Goal: Information Seeking & Learning: Find specific fact

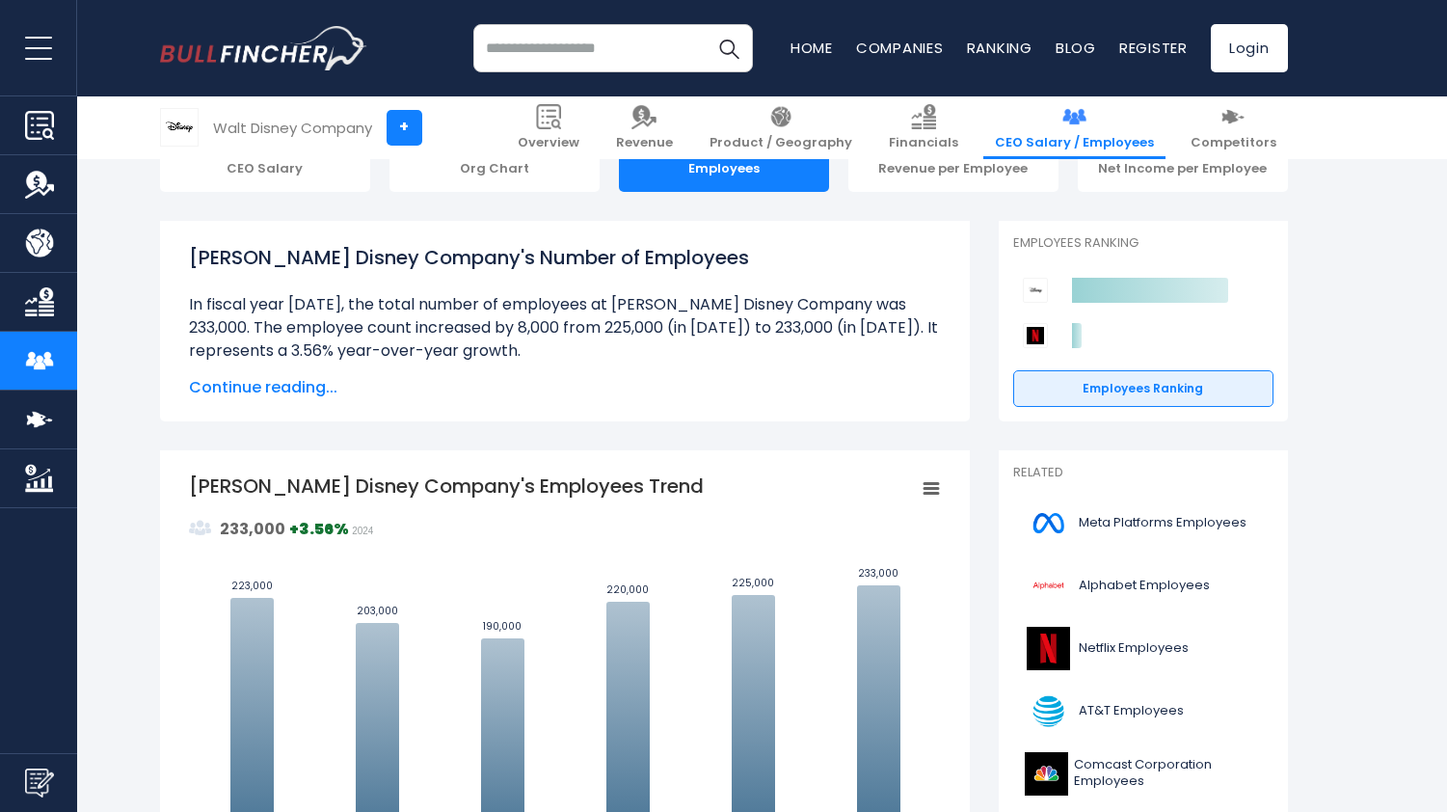
scroll to position [232, 0]
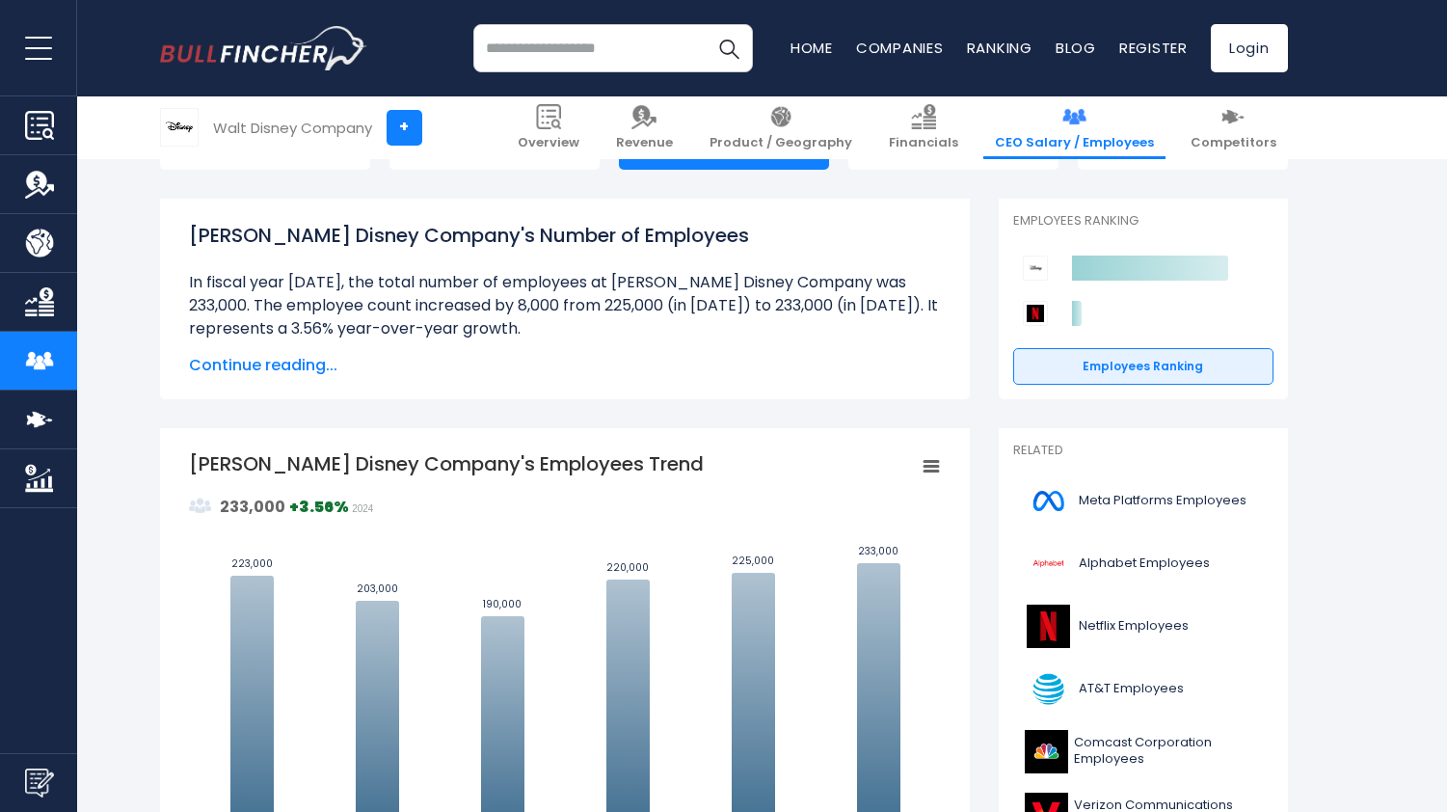
click at [306, 353] on div "[PERSON_NAME] Disney Company's Number of Employees Over the past 6 years ([DATE…" at bounding box center [565, 299] width 752 height 156
click at [321, 368] on span "Continue reading..." at bounding box center [565, 365] width 752 height 23
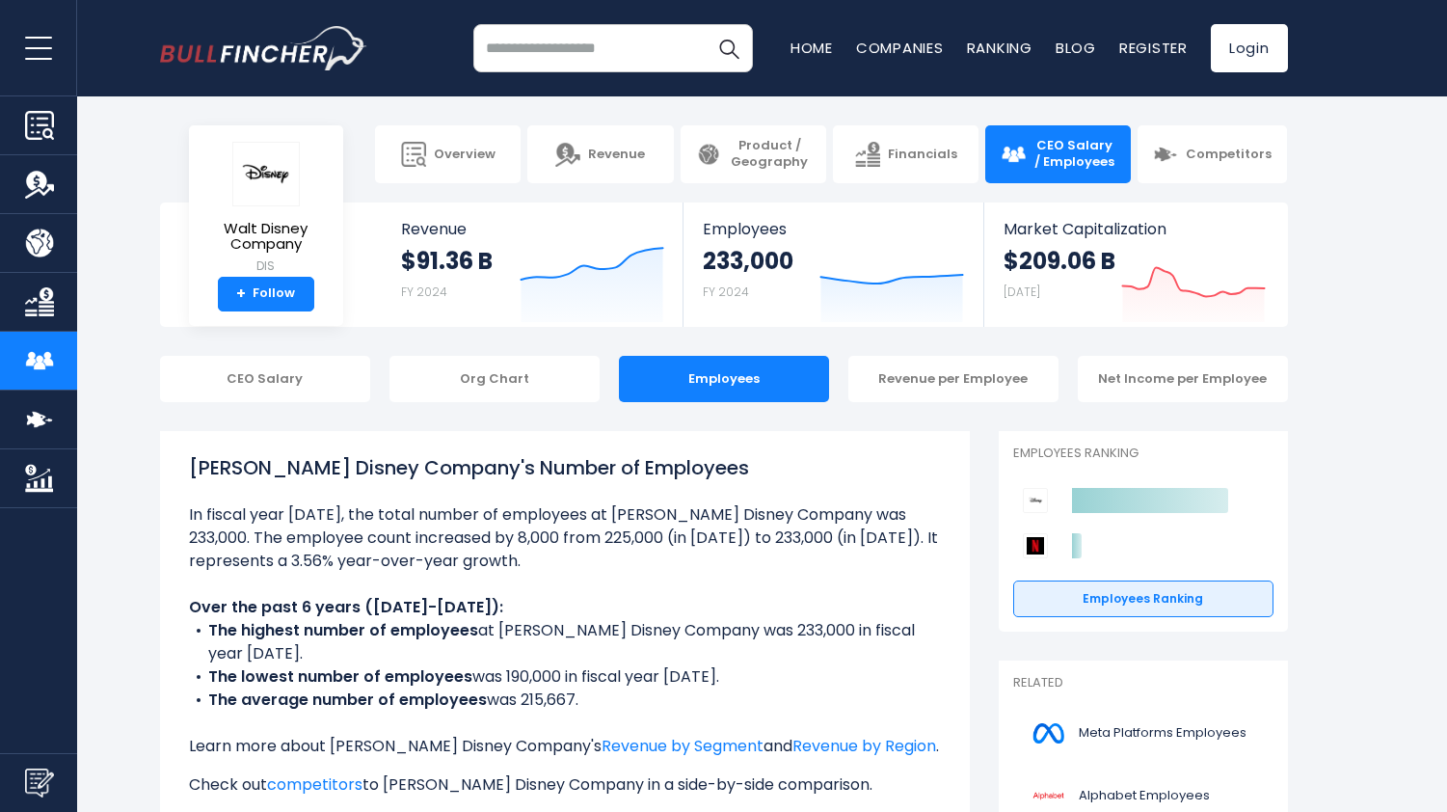
scroll to position [19, 0]
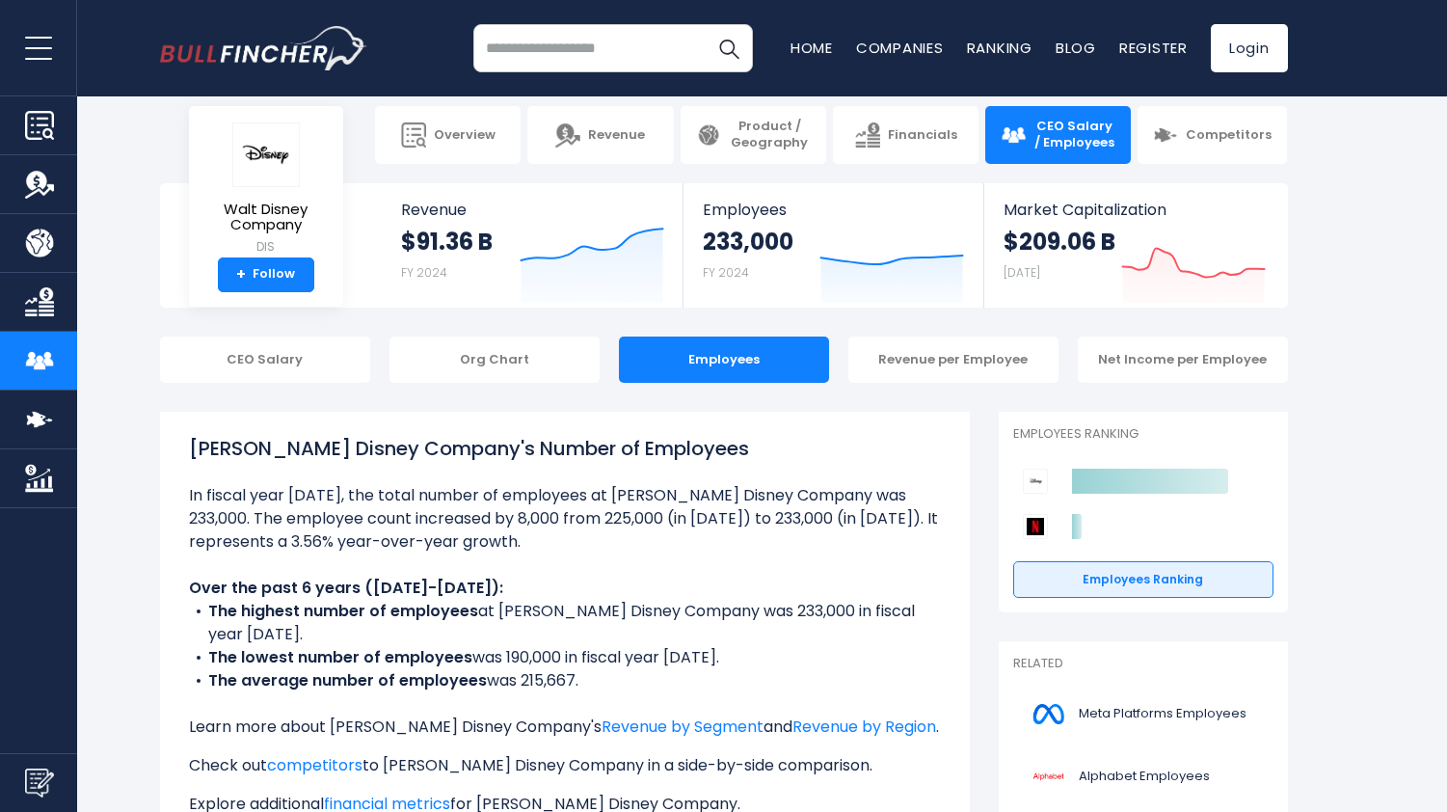
click at [448, 669] on b "The average number of employees" at bounding box center [347, 680] width 279 height 22
drag, startPoint x: 189, startPoint y: 448, endPoint x: 309, endPoint y: 546, distance: 154.9
click at [309, 546] on div "[PERSON_NAME] Disney Company's Number of Employees Over the past 6 years ([DATE…" at bounding box center [565, 679] width 752 height 490
click at [345, 549] on li at bounding box center [565, 518] width 752 height 69
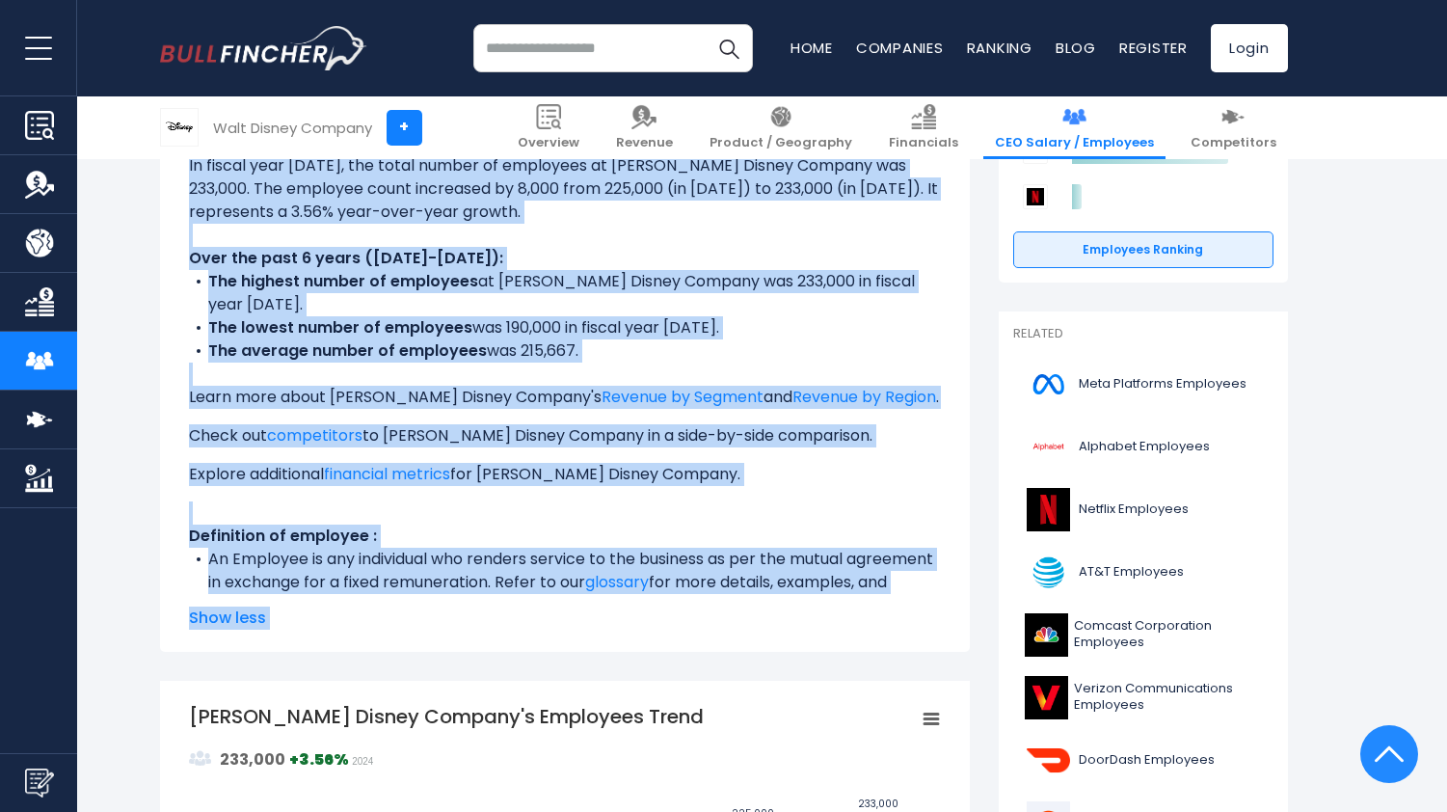
scroll to position [397, 0]
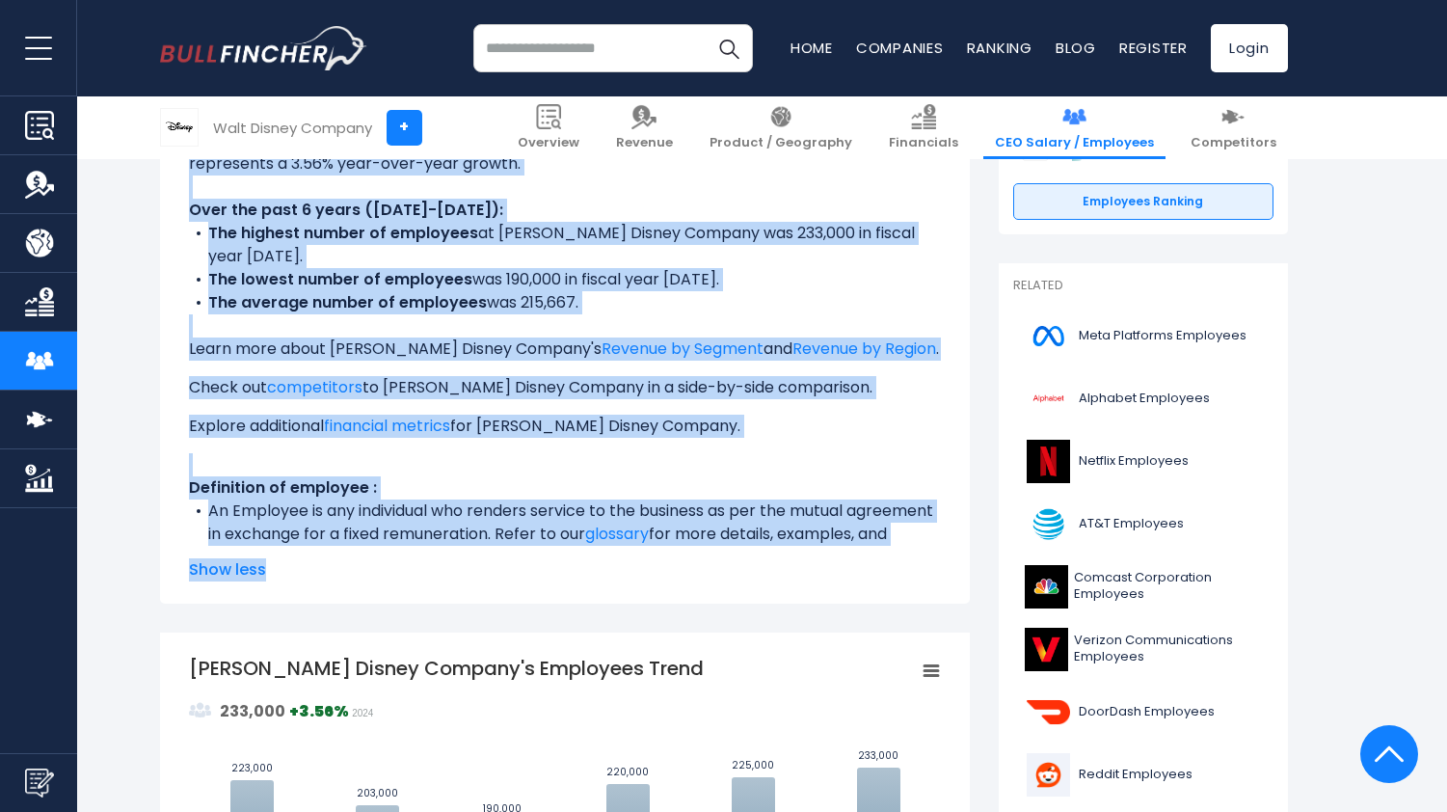
drag, startPoint x: 183, startPoint y: 435, endPoint x: 654, endPoint y: 628, distance: 509.6
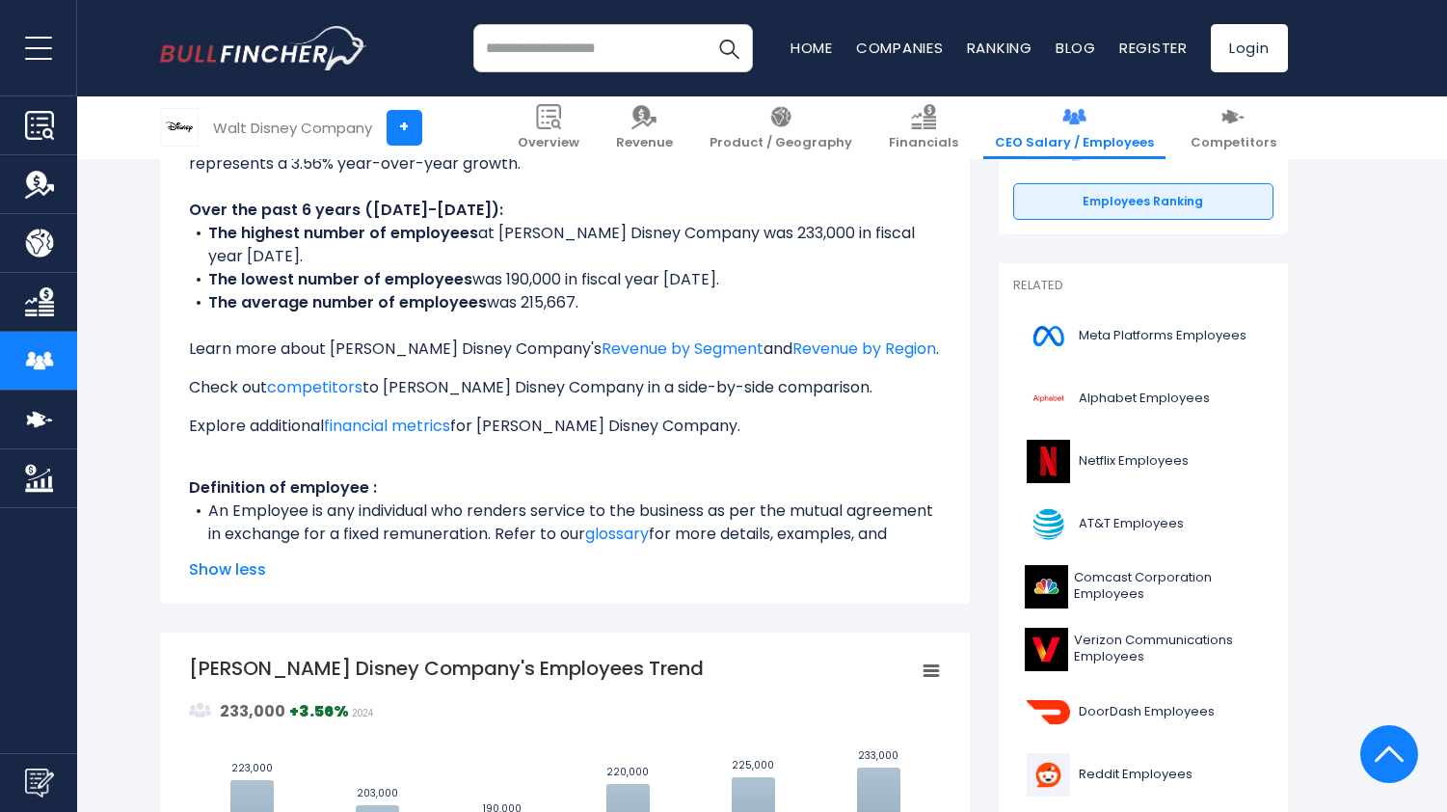
click at [411, 376] on p "Check out competitors to [PERSON_NAME] Disney Company in a side-by-side compari…" at bounding box center [565, 387] width 752 height 23
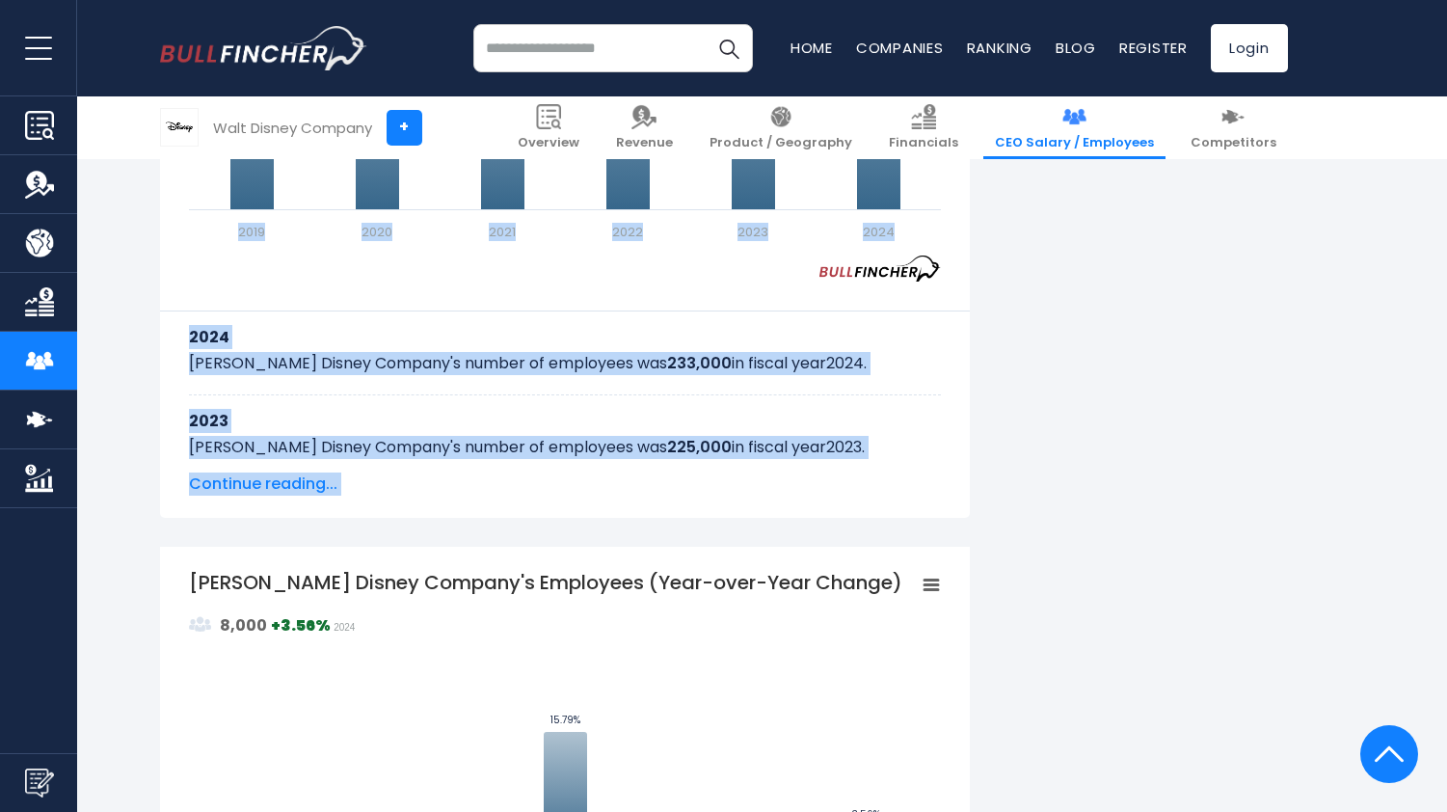
scroll to position [1265, 0]
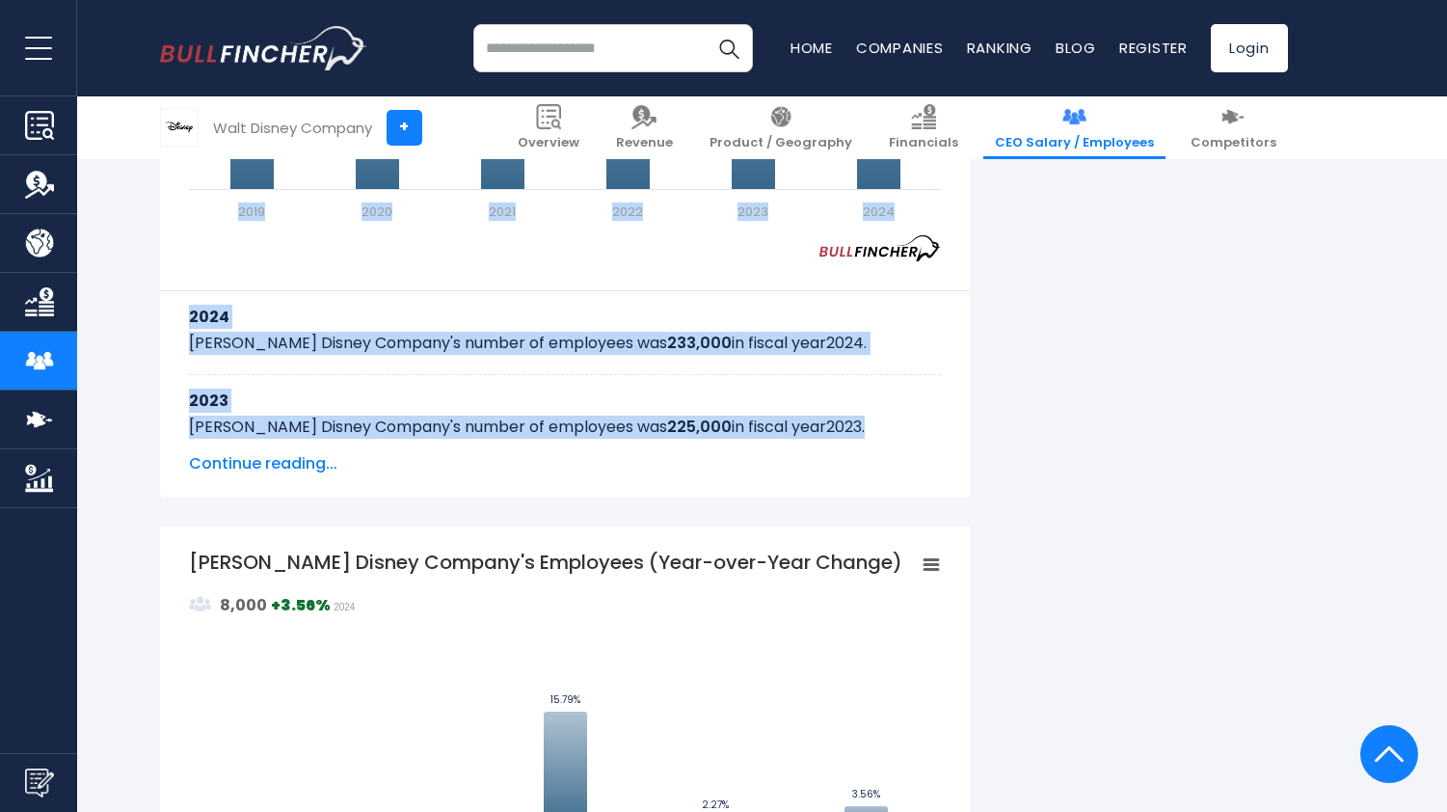
drag, startPoint x: 189, startPoint y: 403, endPoint x: 801, endPoint y: 437, distance: 612.9
click at [801, 437] on div "[PERSON_NAME] Disney Company's Number of Employees Over the past 6 years ([DATE…" at bounding box center [565, 412] width 810 height 2492
copy div "[PERSON_NAME] Disney Company's Number of Employees In fiscal year [DATE], the t…"
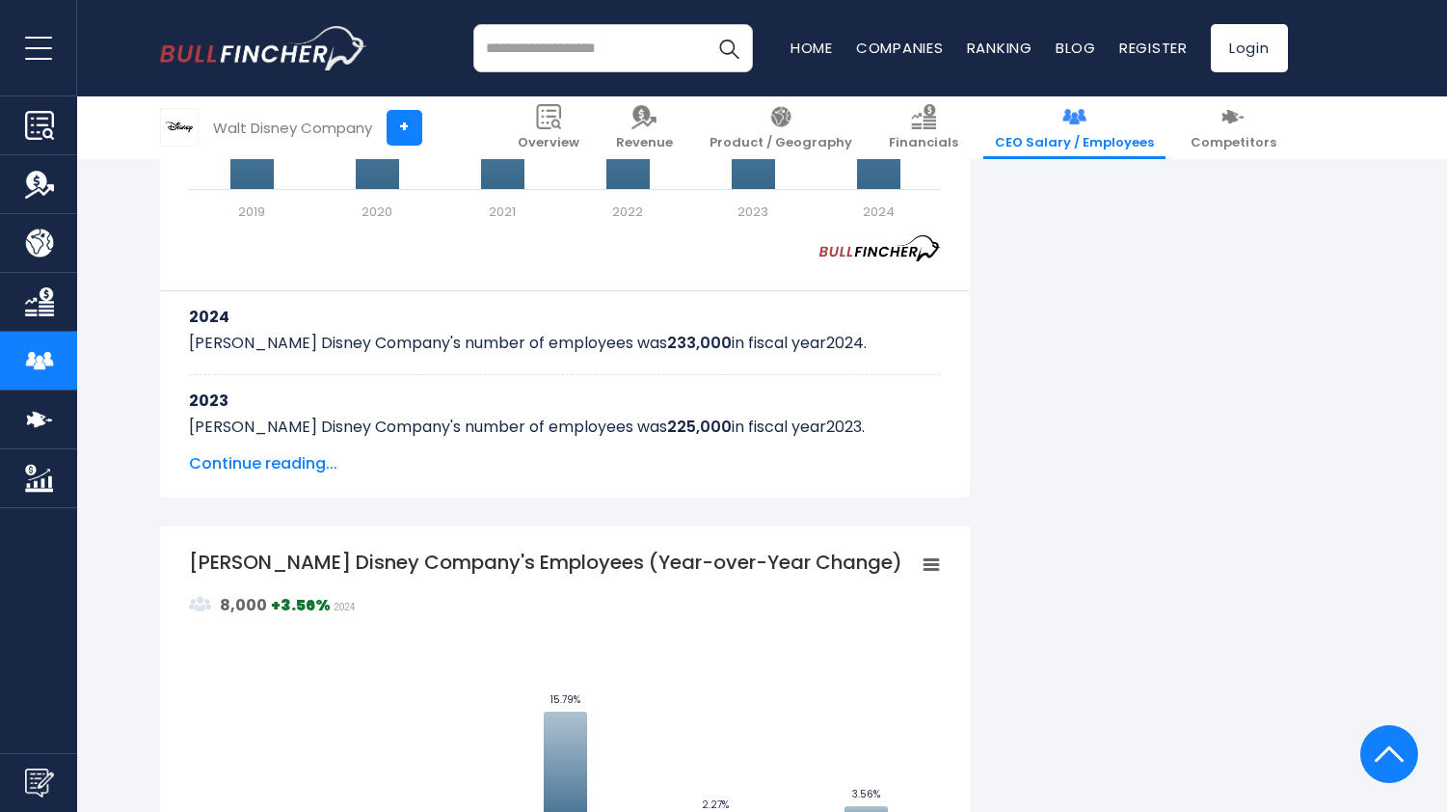
click at [280, 460] on span "Continue reading..." at bounding box center [565, 463] width 752 height 23
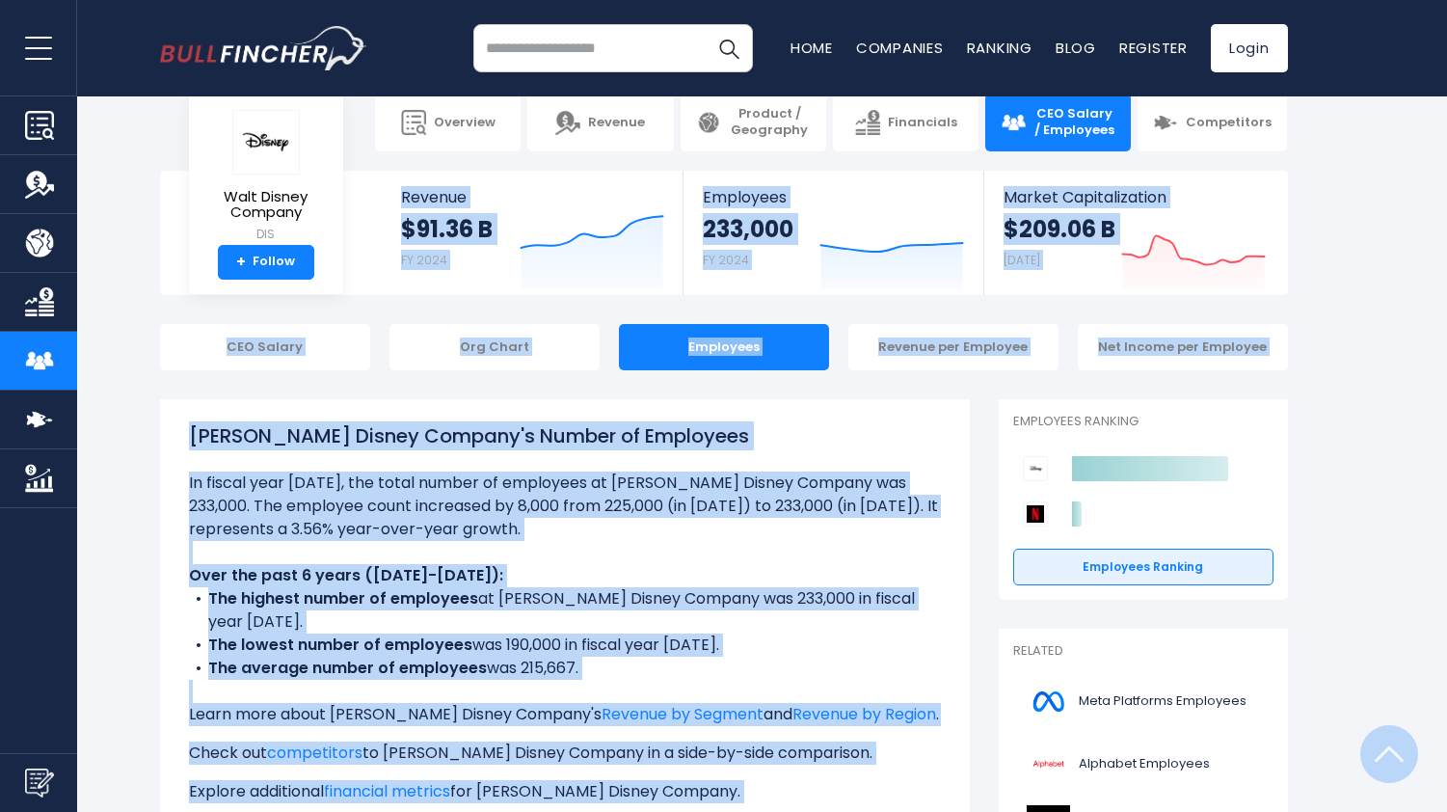
scroll to position [0, 0]
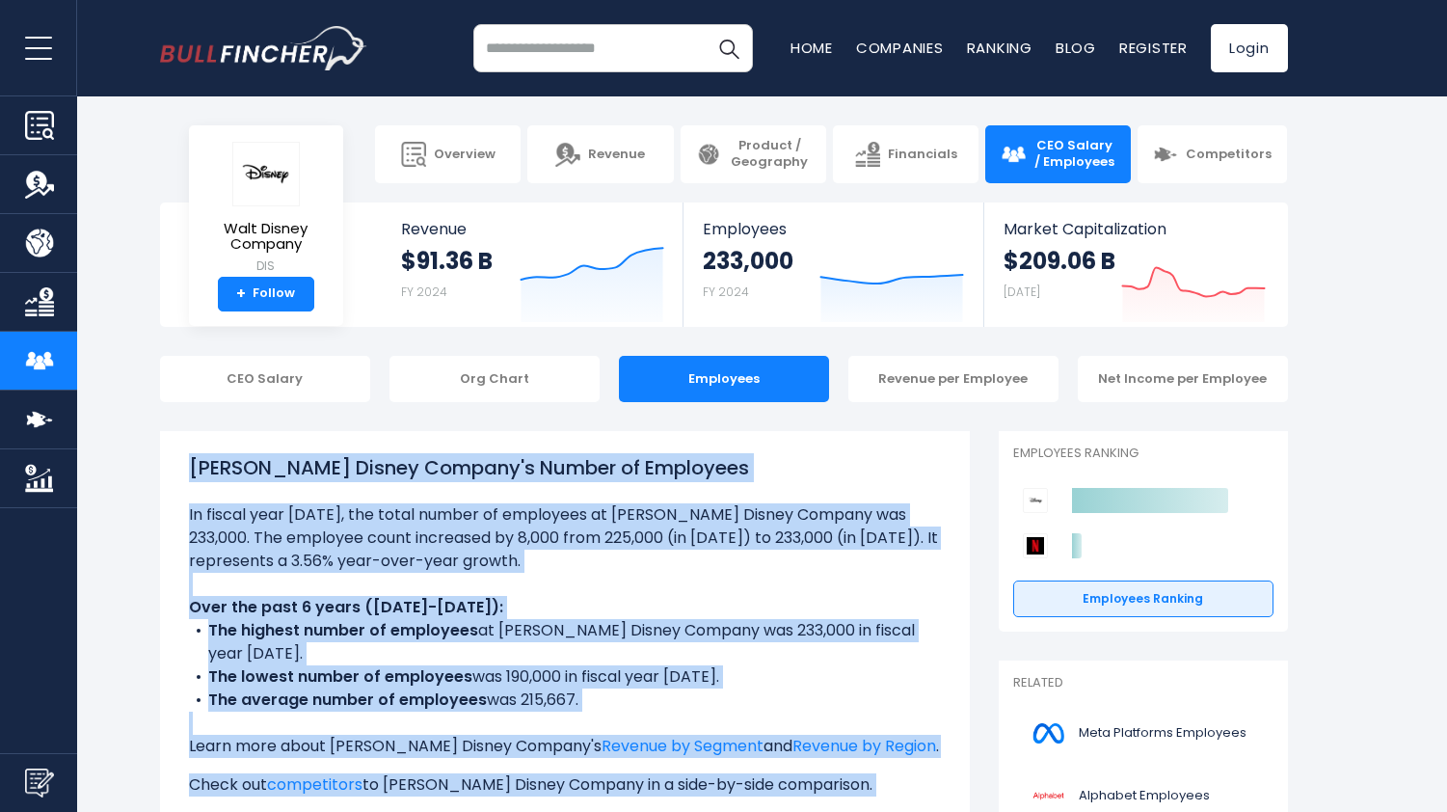
drag, startPoint x: 813, startPoint y: 507, endPoint x: 183, endPoint y: 467, distance: 631.6
copy div "[PERSON_NAME] Disney Company's Number of Employees In fiscal year [DATE], the t…"
